Goal: Task Accomplishment & Management: Manage account settings

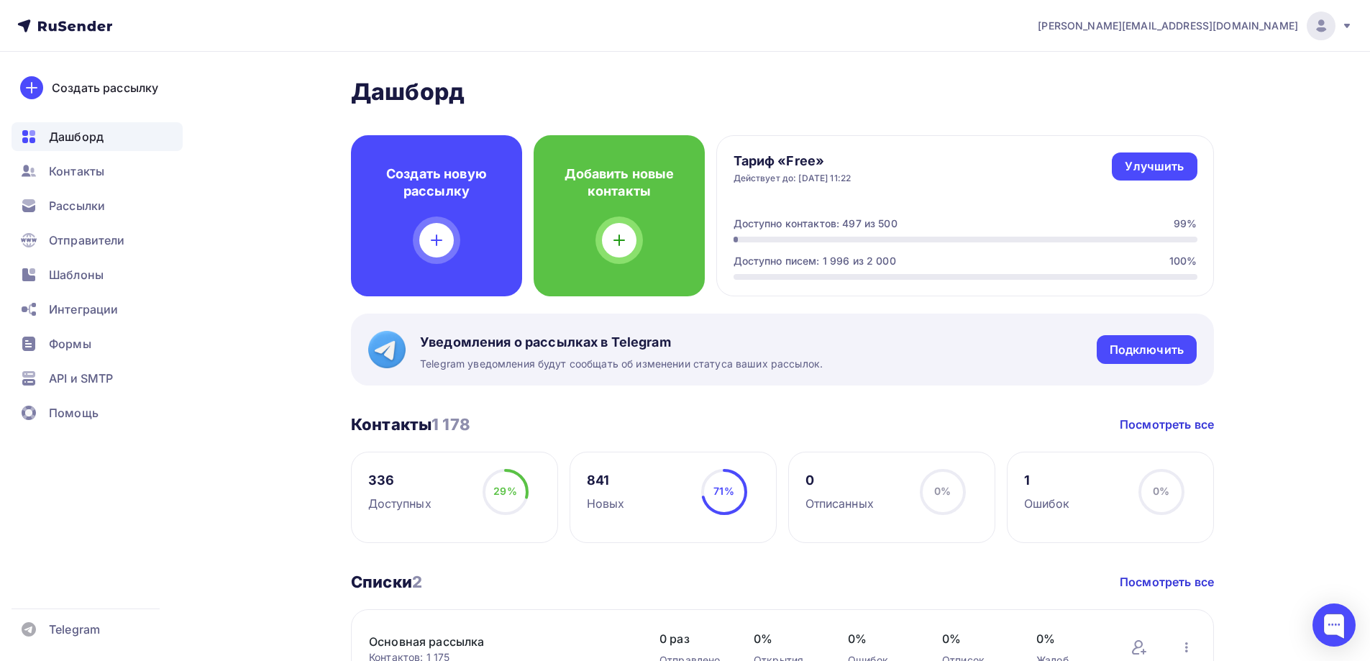
click at [1153, 497] on span "0%" at bounding box center [1161, 491] width 17 height 12
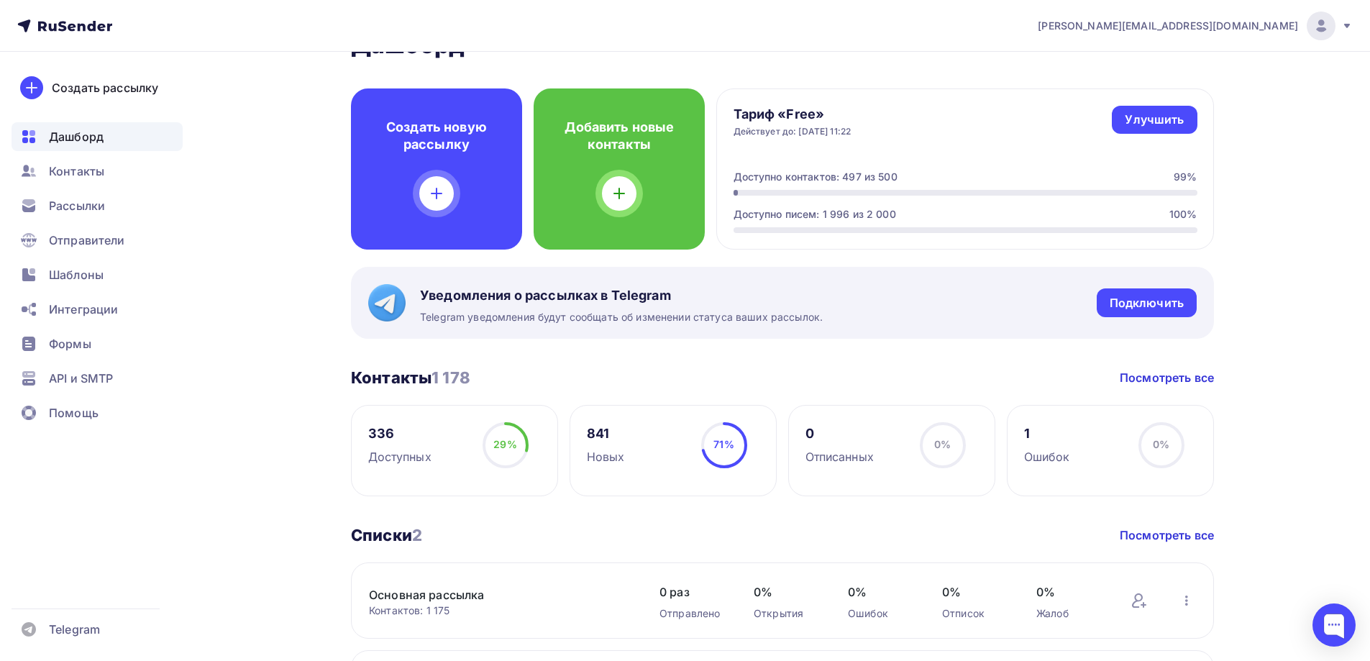
scroll to position [72, 0]
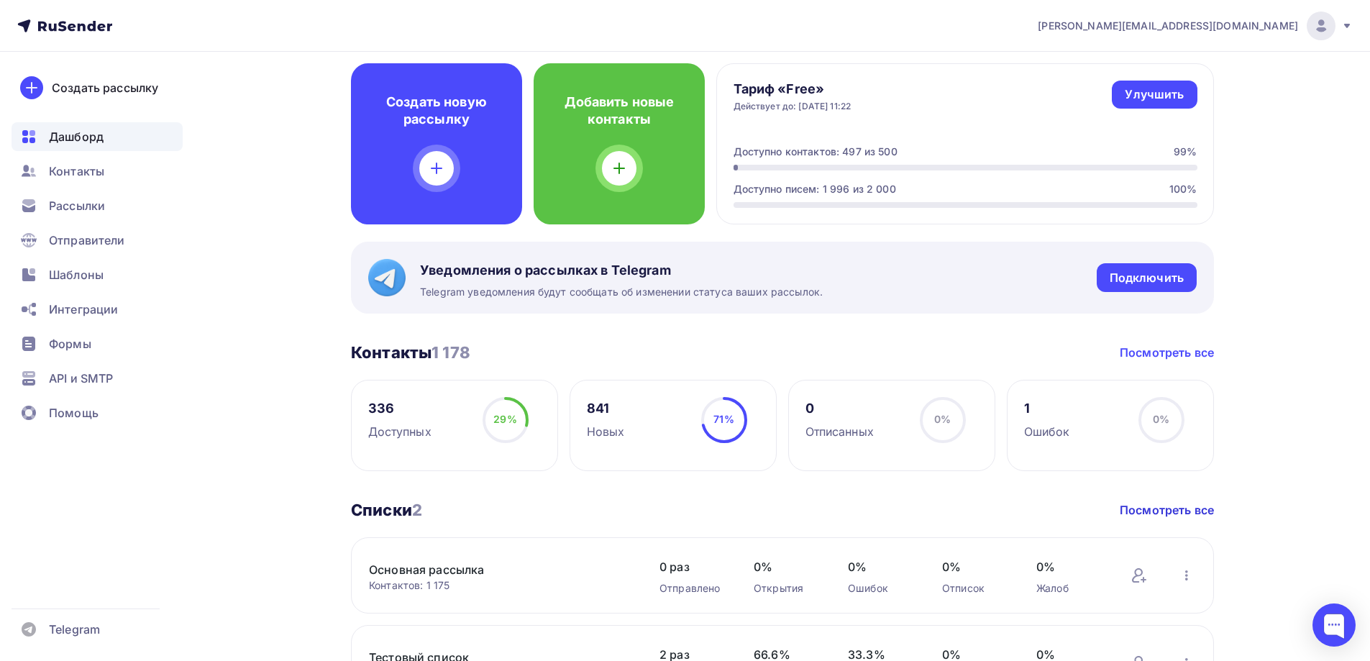
click at [1167, 354] on link "Посмотреть все" at bounding box center [1167, 352] width 94 height 17
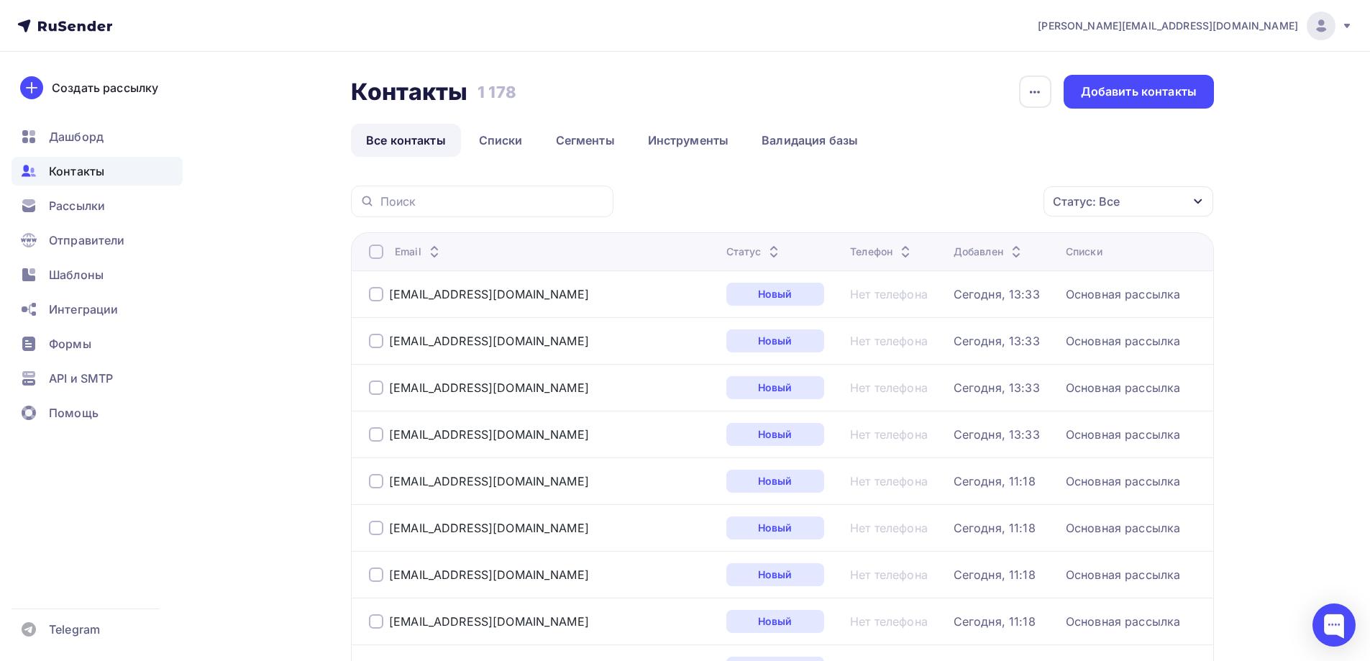
click at [1164, 206] on div "Статус: Все" at bounding box center [1129, 201] width 170 height 30
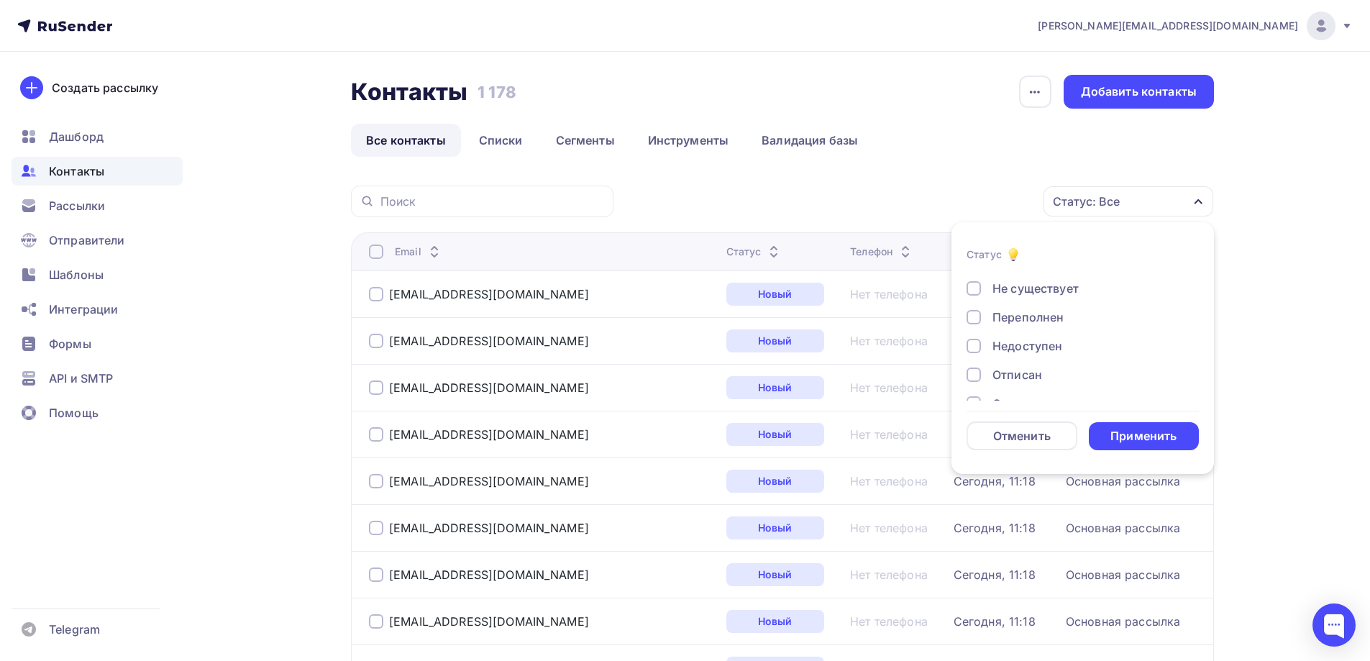
scroll to position [104, 0]
click at [1029, 440] on div "Отменить" at bounding box center [1022, 435] width 58 height 17
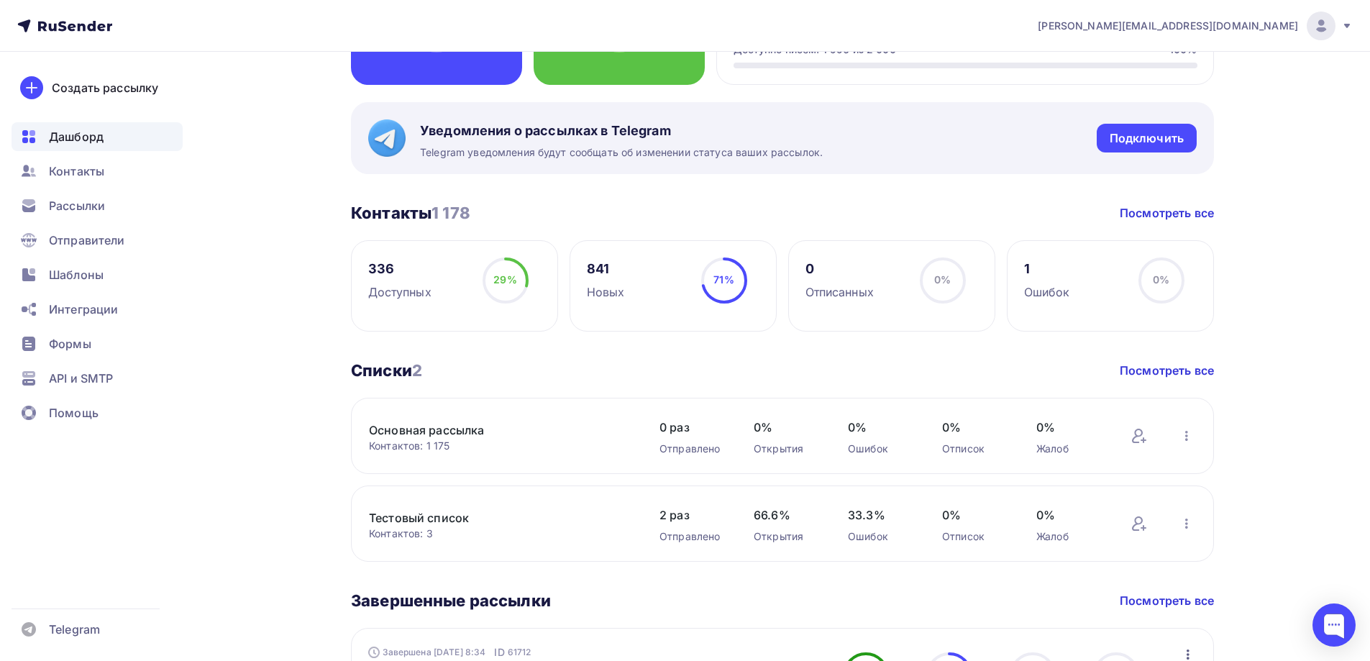
scroll to position [216, 0]
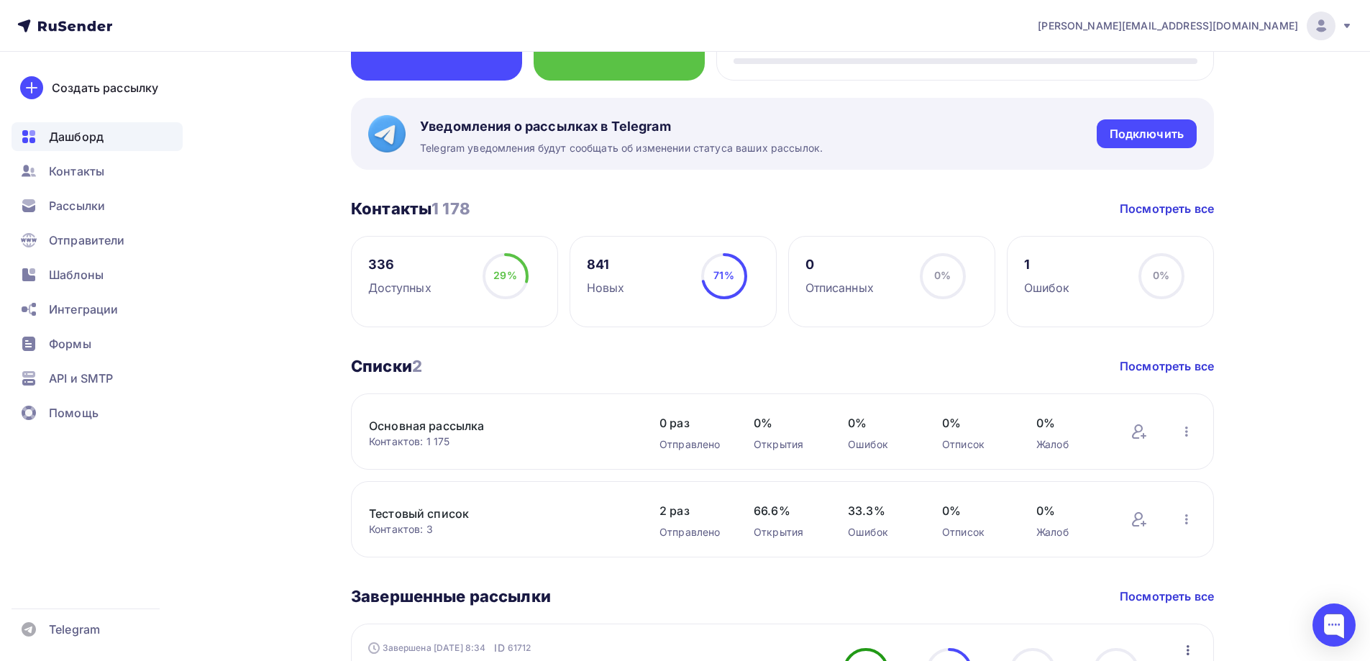
click at [1027, 265] on div "1" at bounding box center [1047, 264] width 46 height 17
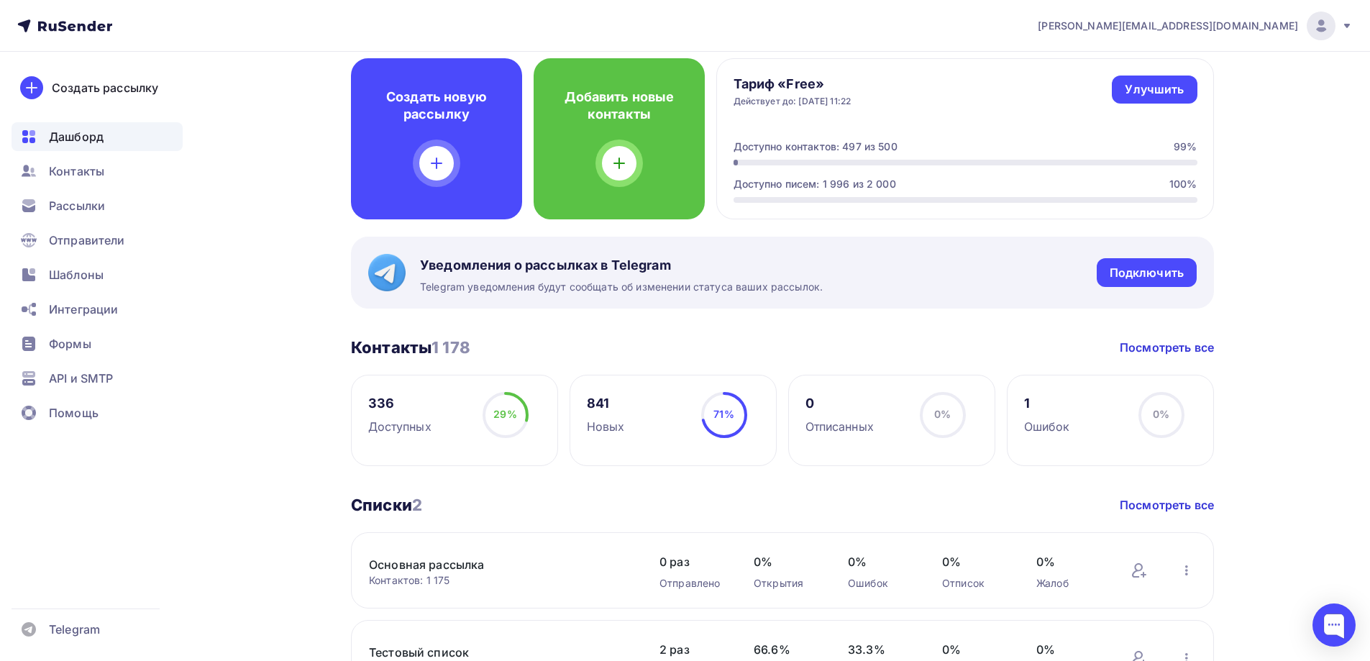
scroll to position [72, 0]
